Goal: Register for event/course

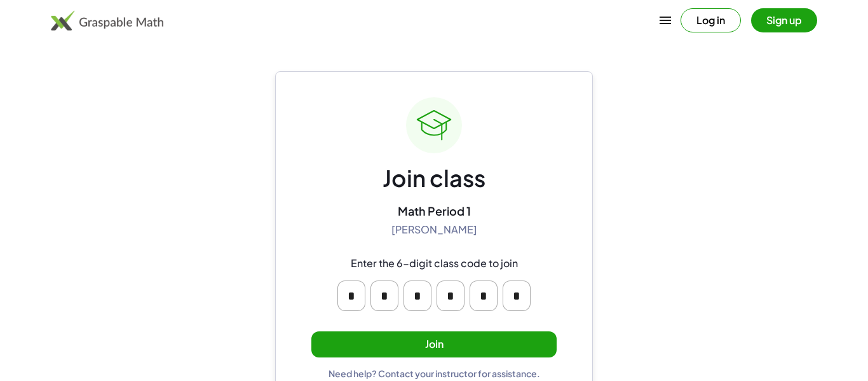
scroll to position [24, 0]
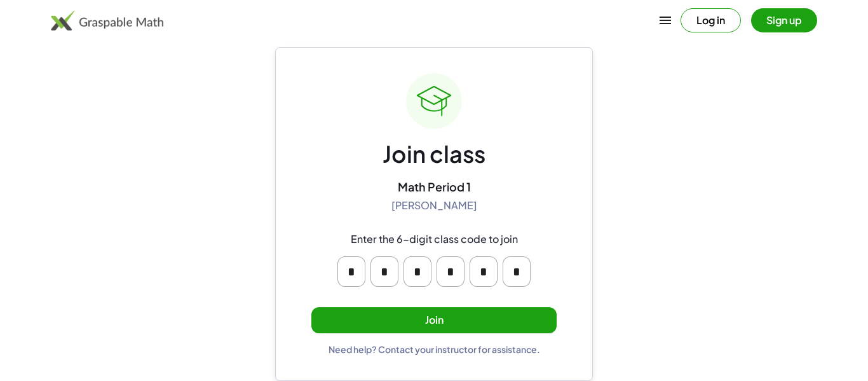
click at [458, 314] on button "Join" at bounding box center [433, 320] width 245 height 26
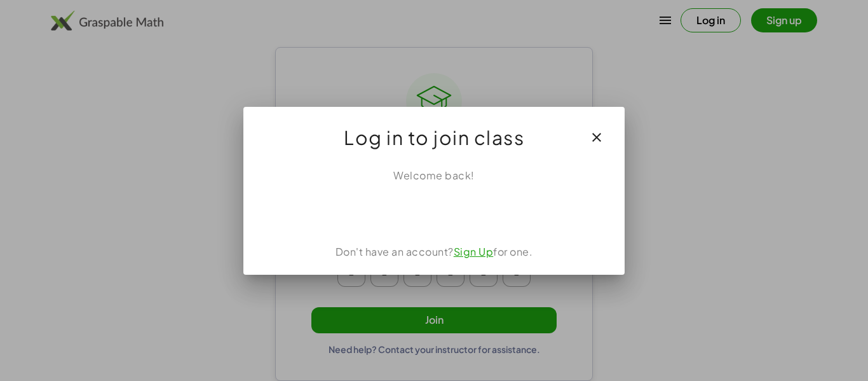
scroll to position [0, 0]
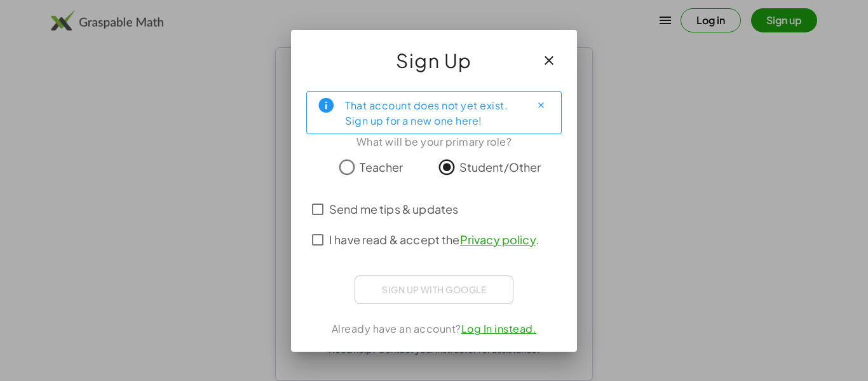
click at [376, 236] on span "I have read & accept the Privacy policy ." at bounding box center [434, 239] width 210 height 17
click at [550, 53] on icon "button" at bounding box center [549, 60] width 15 height 15
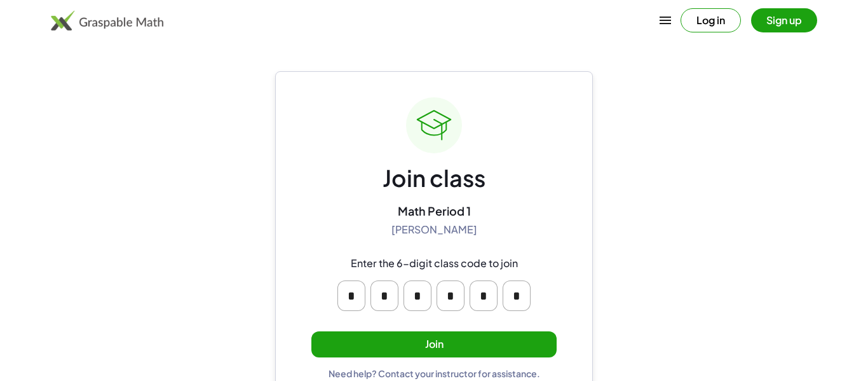
scroll to position [24, 0]
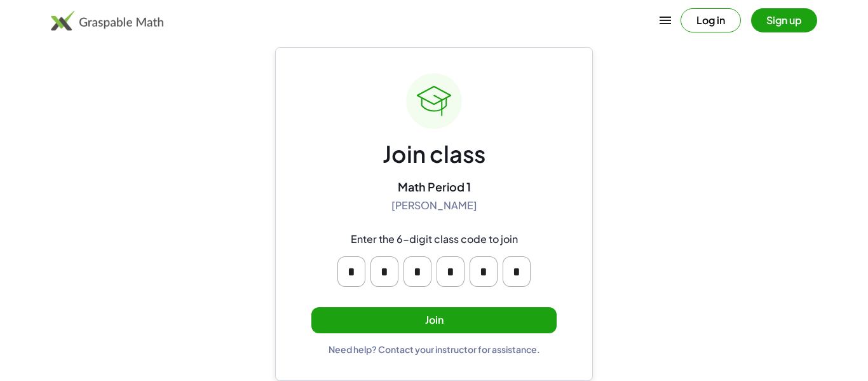
click at [498, 310] on button "Join" at bounding box center [433, 320] width 245 height 26
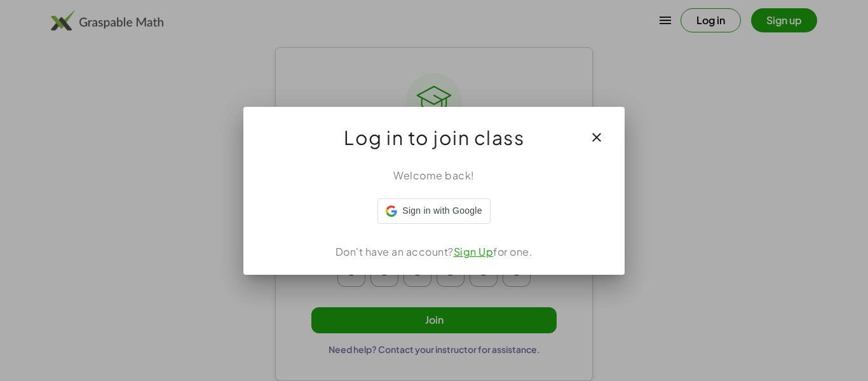
scroll to position [0, 0]
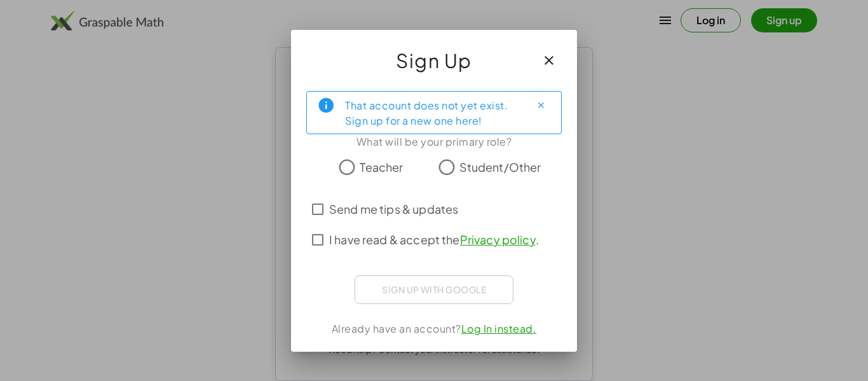
click at [425, 203] on span "Send me tips & updates" at bounding box center [393, 208] width 129 height 17
click at [421, 207] on span "Send me tips & updates" at bounding box center [393, 208] width 129 height 17
click at [410, 233] on span "I have read & accept the Privacy policy ." at bounding box center [434, 239] width 210 height 17
click at [474, 157] on label "Student/Other" at bounding box center [501, 166] width 82 height 25
